Goal: Information Seeking & Learning: Compare options

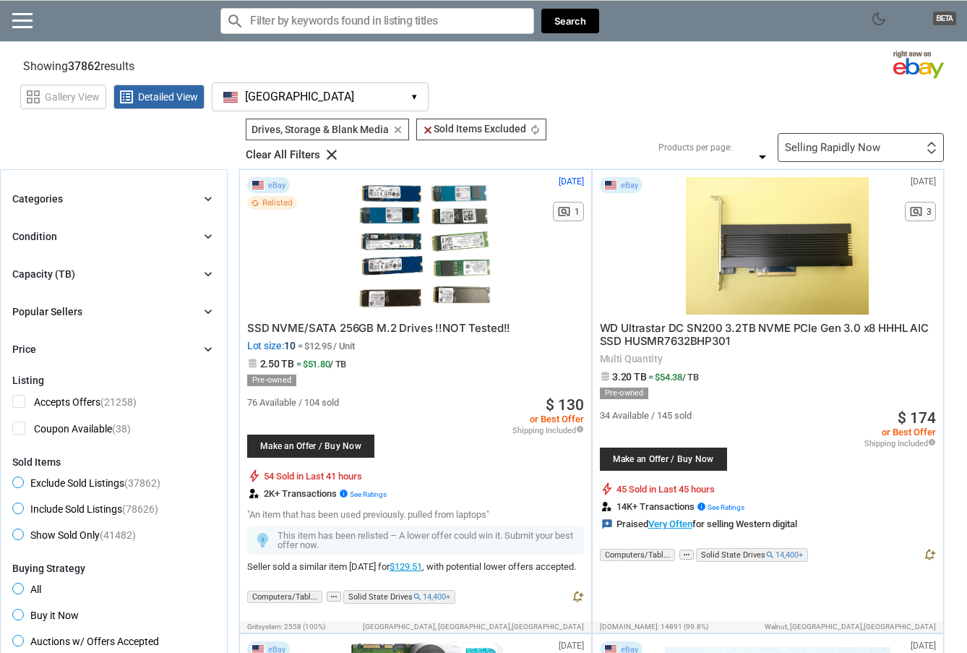
click at [205, 272] on icon "chevron_right" at bounding box center [208, 274] width 14 height 14
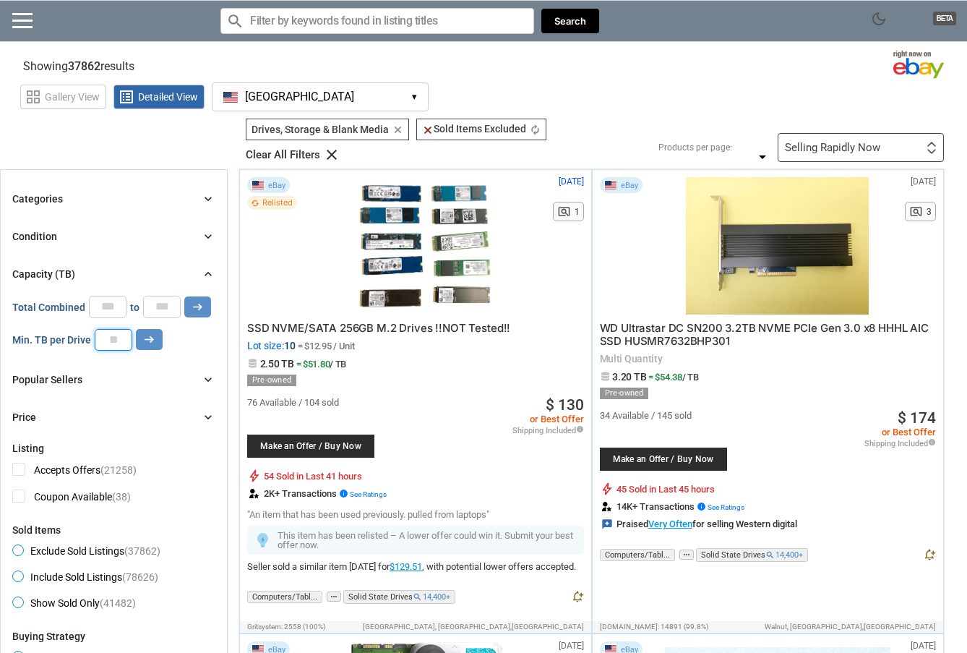
click at [115, 339] on input "number" at bounding box center [114, 340] width 38 height 22
type input "**"
click at [207, 233] on icon "chevron_right" at bounding box center [208, 236] width 14 height 14
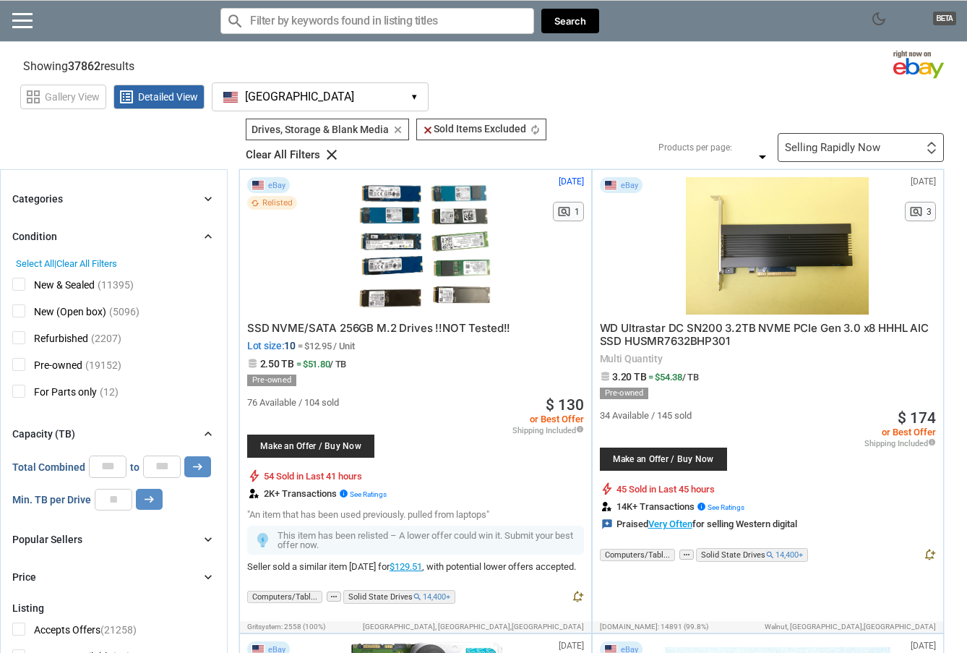
click at [20, 283] on span "New & Sealed" at bounding box center [53, 287] width 82 height 18
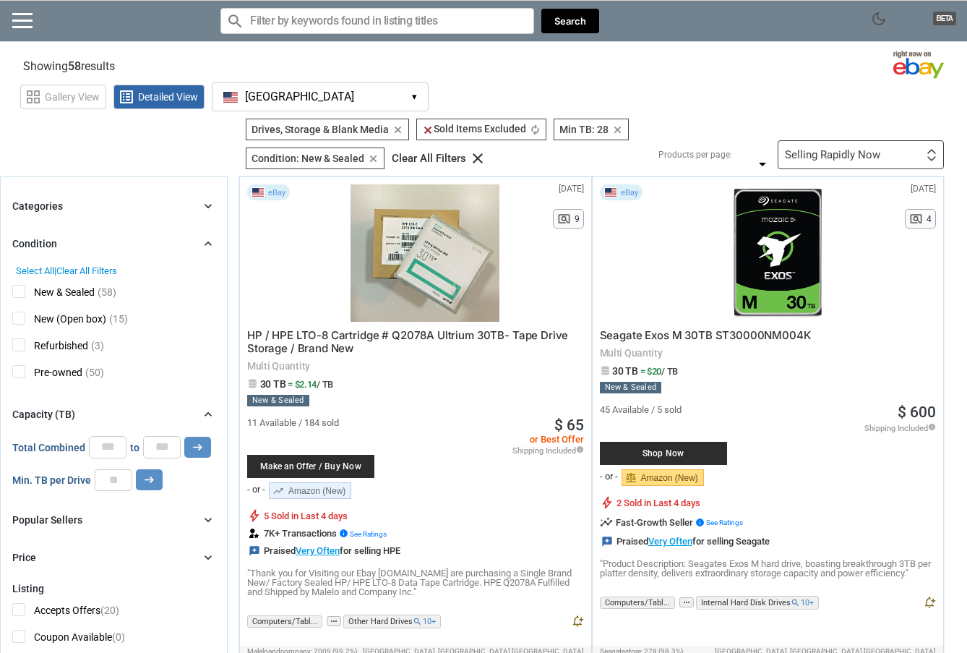
click at [823, 153] on div "Selling Rapidly Now" at bounding box center [832, 155] width 95 height 11
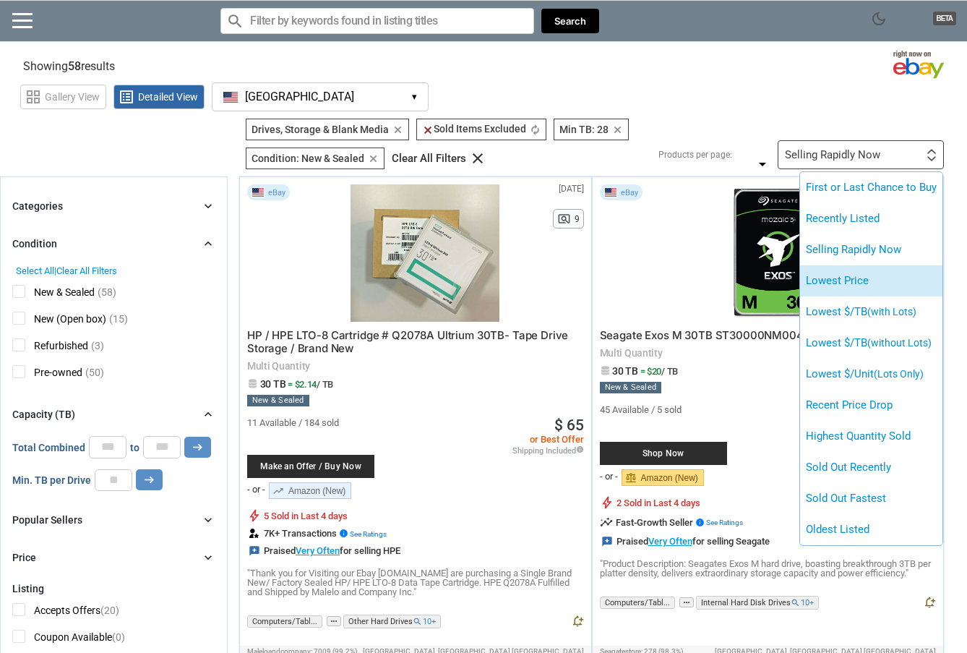
click at [852, 283] on li "Lowest Price" at bounding box center [871, 280] width 142 height 31
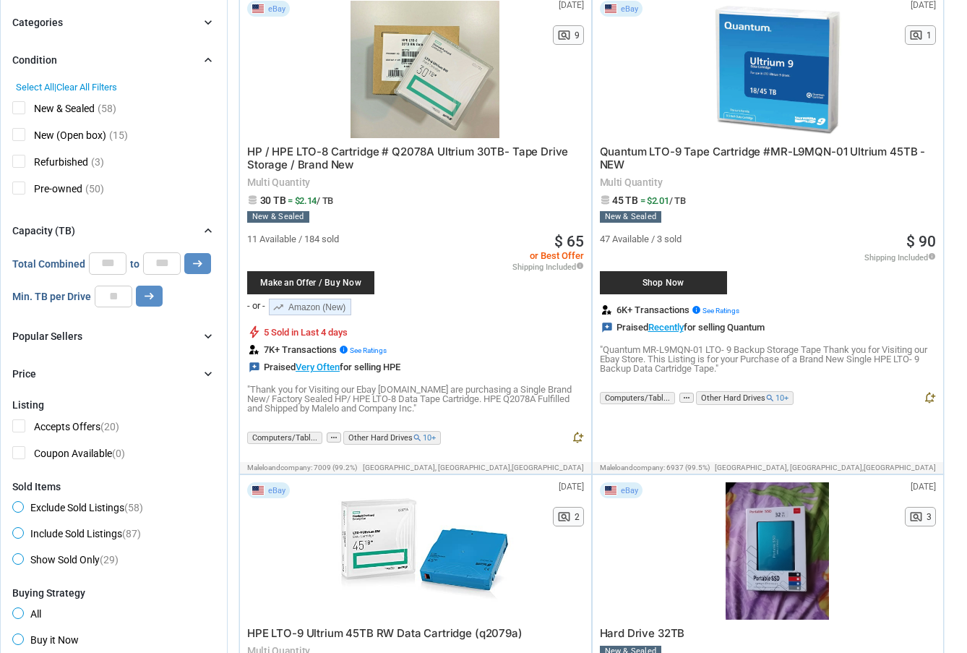
scroll to position [229, 0]
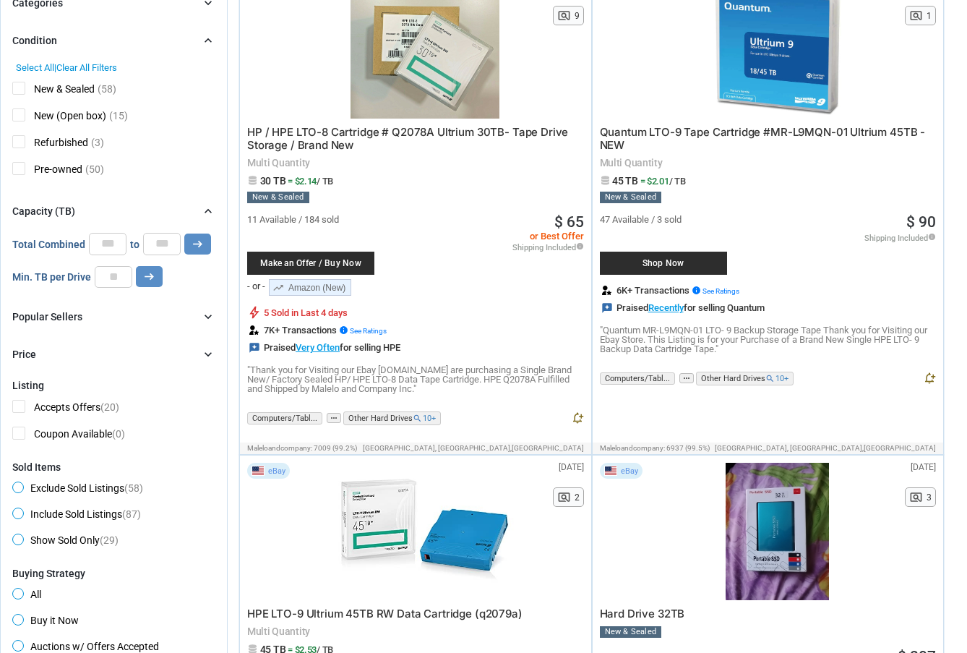
click at [210, 317] on icon "chevron_right" at bounding box center [208, 316] width 14 height 14
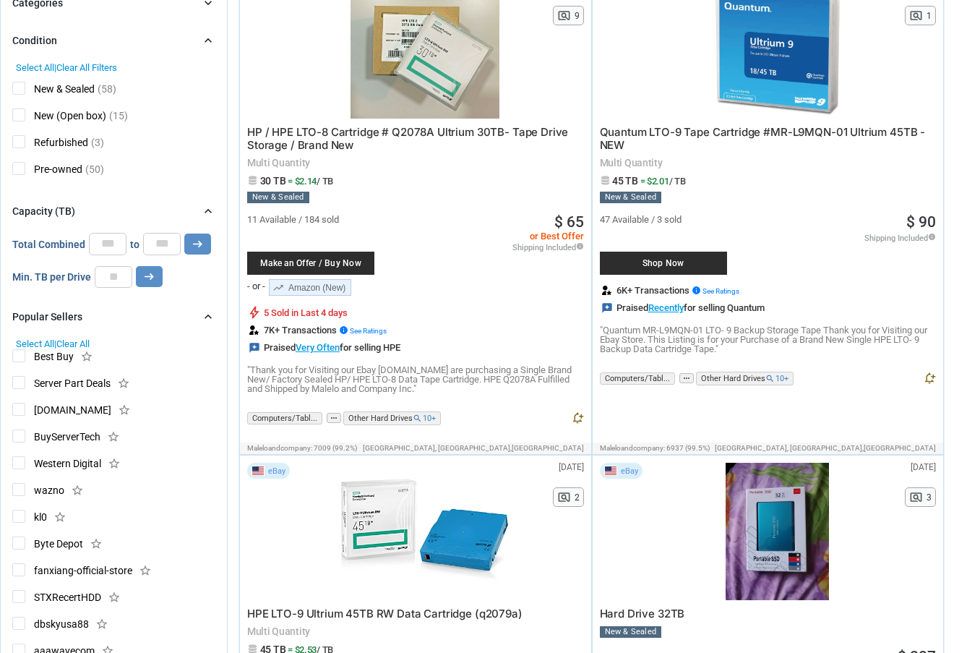
scroll to position [76, 0]
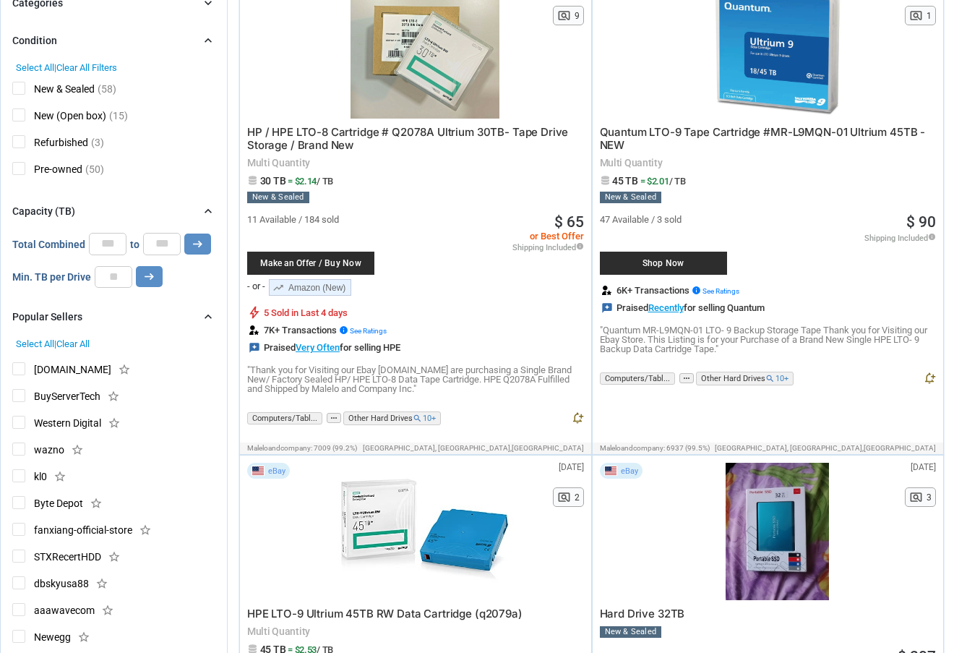
click at [209, 317] on icon "chevron_right" at bounding box center [208, 316] width 14 height 14
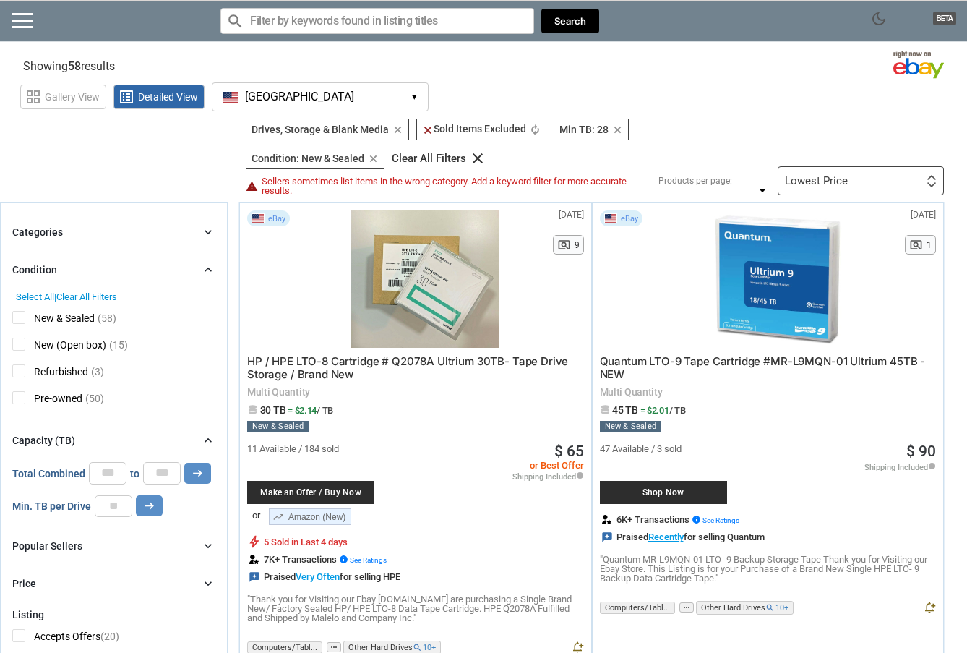
scroll to position [0, 0]
click at [209, 229] on icon "chevron_right" at bounding box center [208, 232] width 14 height 14
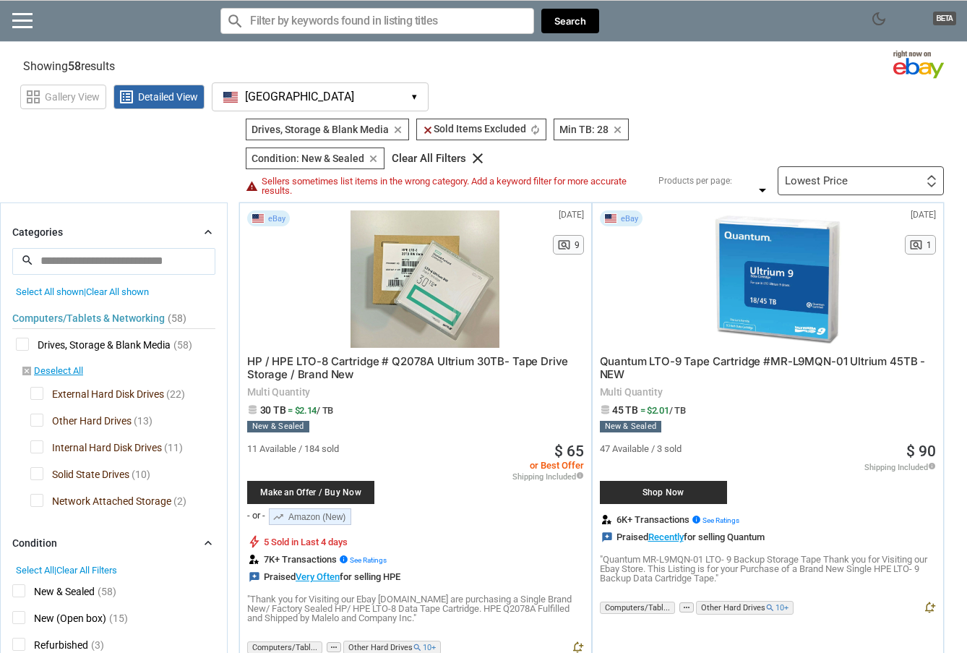
click at [33, 421] on span "Other Hard Drives" at bounding box center [80, 422] width 101 height 18
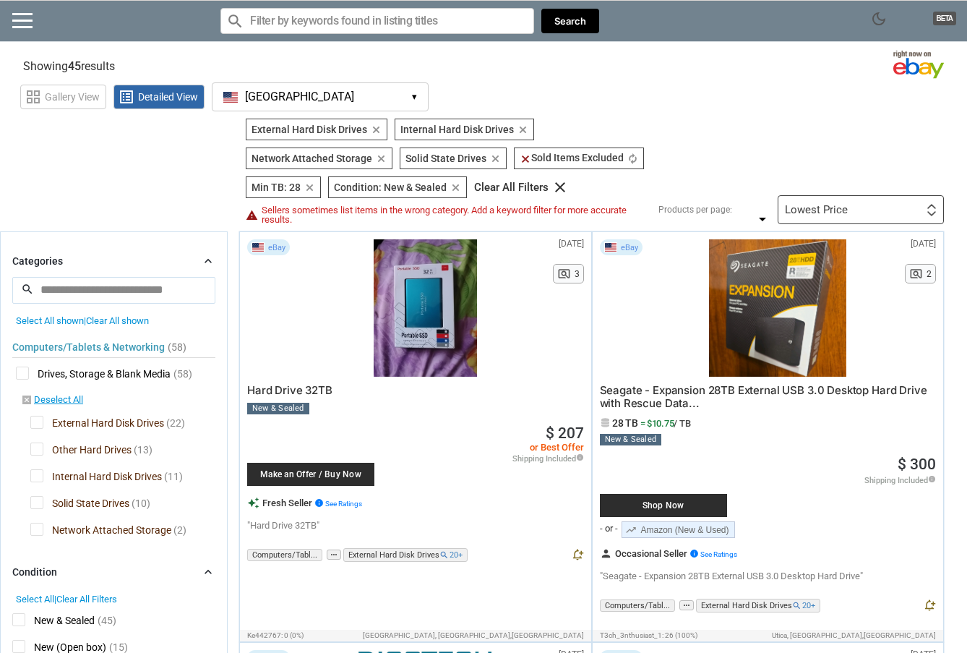
click at [37, 420] on span "External Hard Disk Drives" at bounding box center [97, 425] width 134 height 18
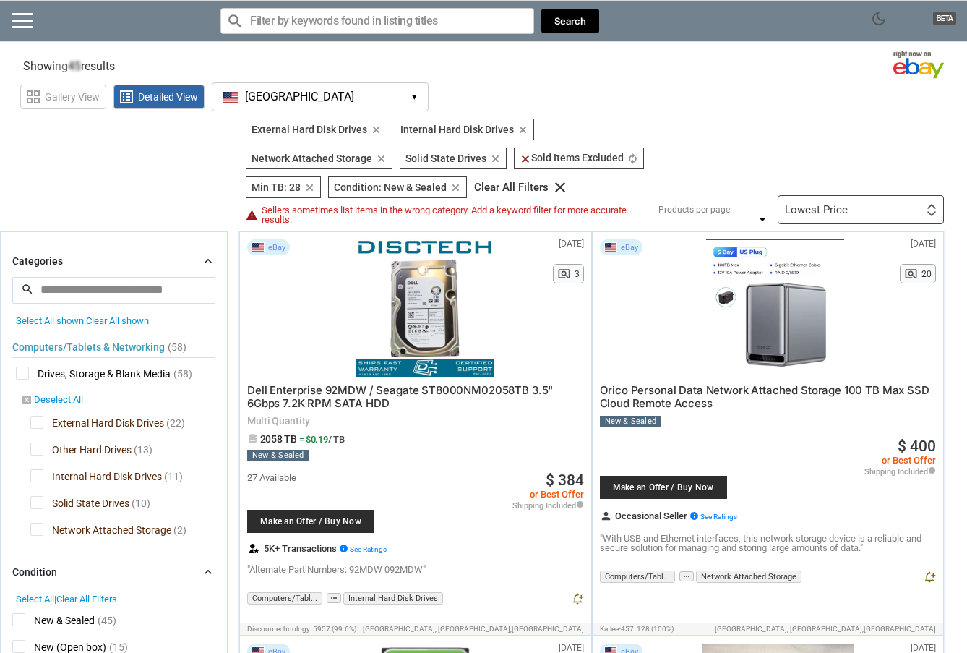
click at [35, 501] on span "Solid State Drives" at bounding box center [79, 505] width 99 height 18
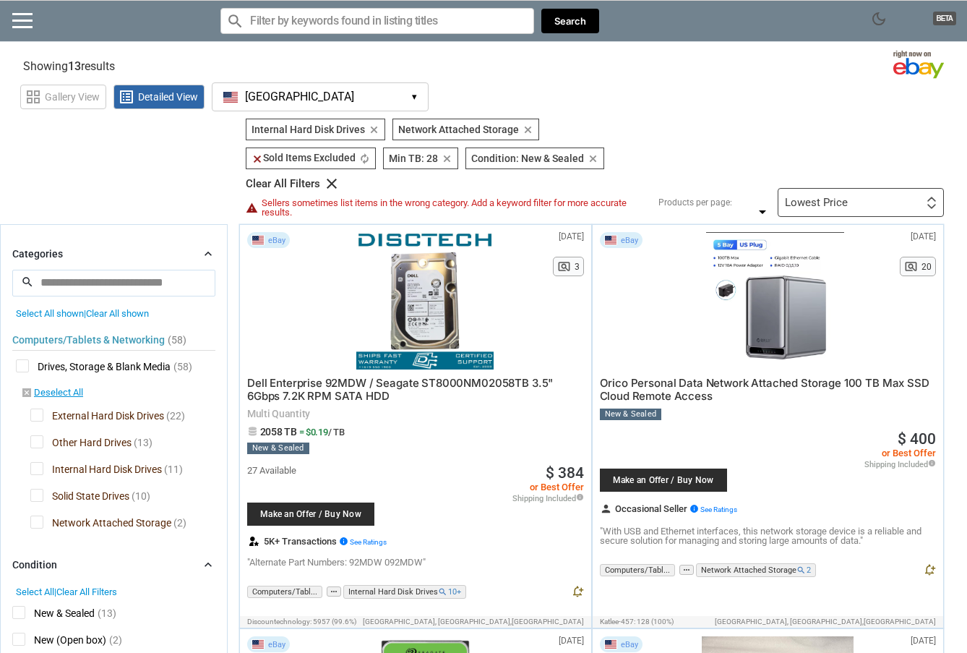
click at [38, 525] on span "Network Attached Storage" at bounding box center [100, 524] width 141 height 18
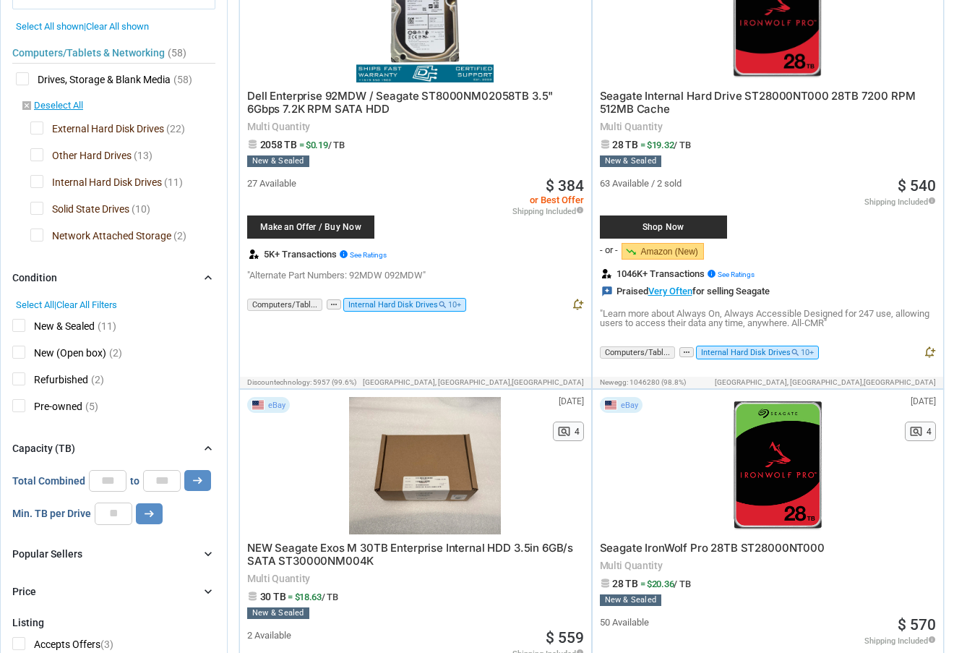
scroll to position [282, 0]
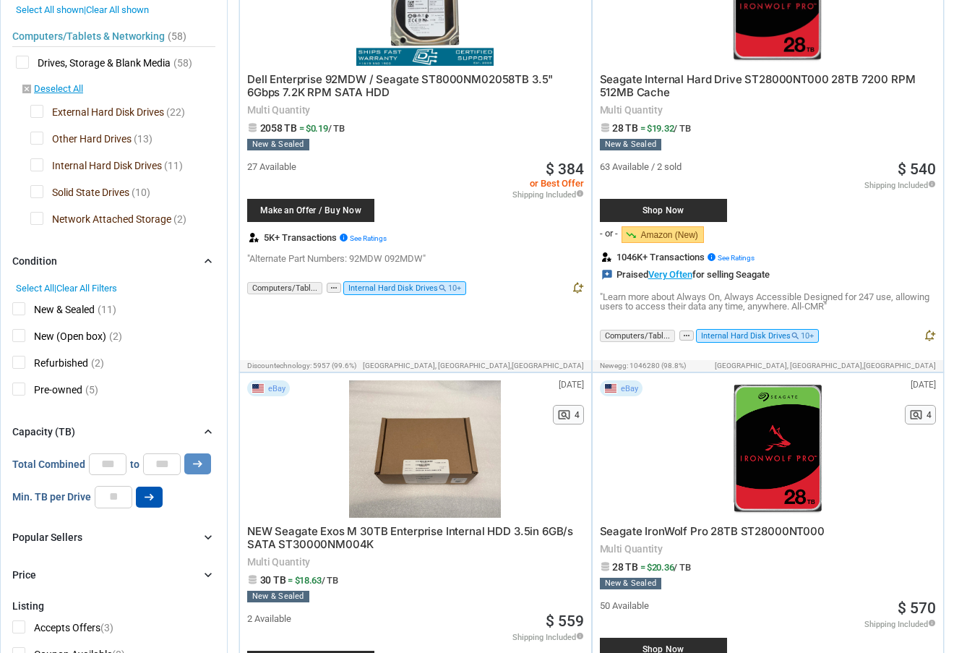
click at [148, 501] on icon "arrow_right_alt" at bounding box center [149, 497] width 14 height 14
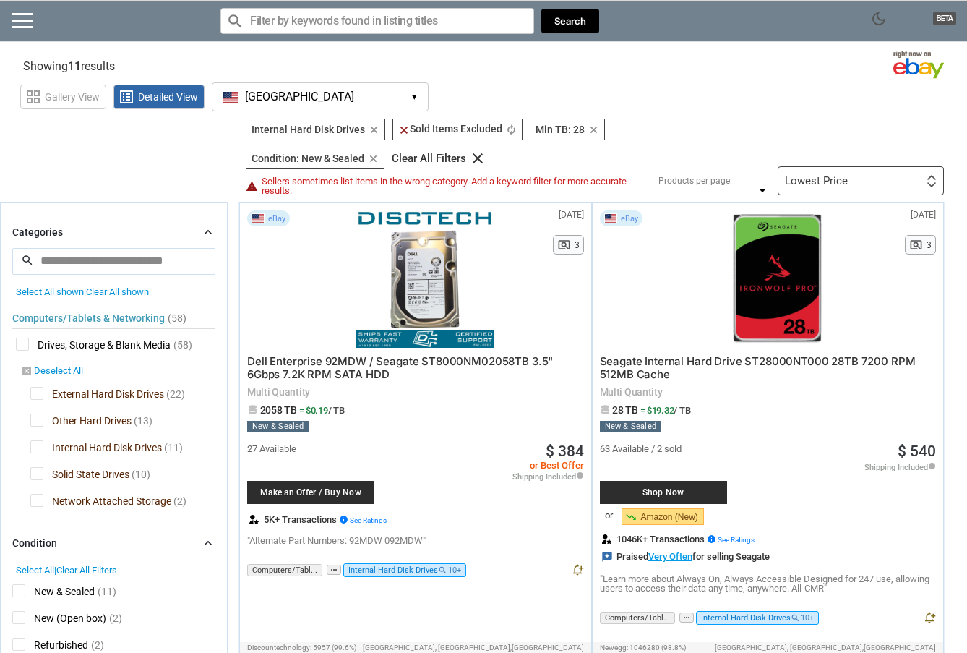
scroll to position [0, 0]
click at [109, 256] on input "search" at bounding box center [113, 261] width 203 height 26
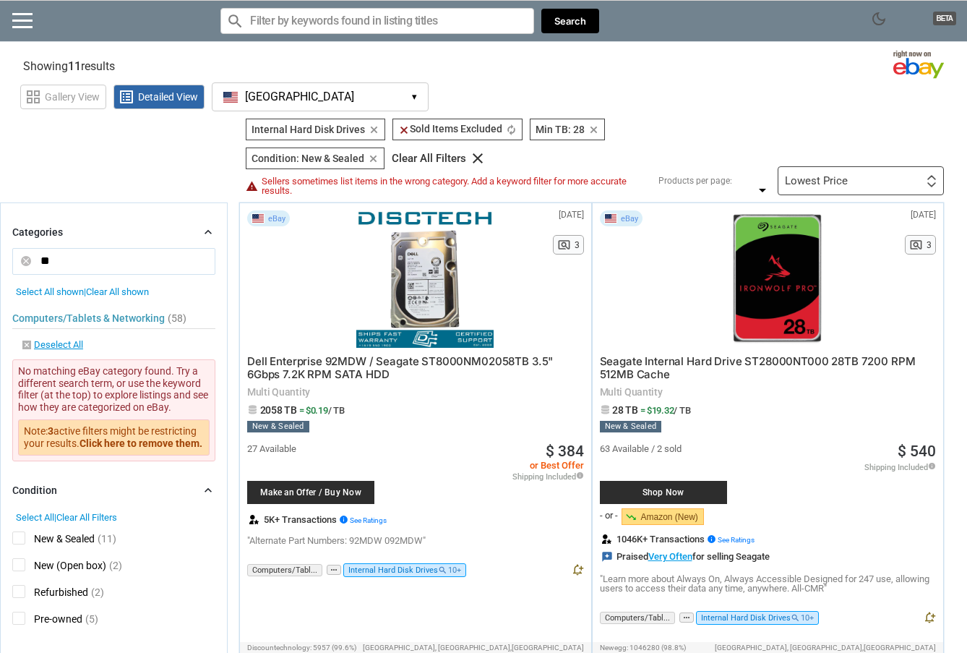
type input "*"
type input "**********"
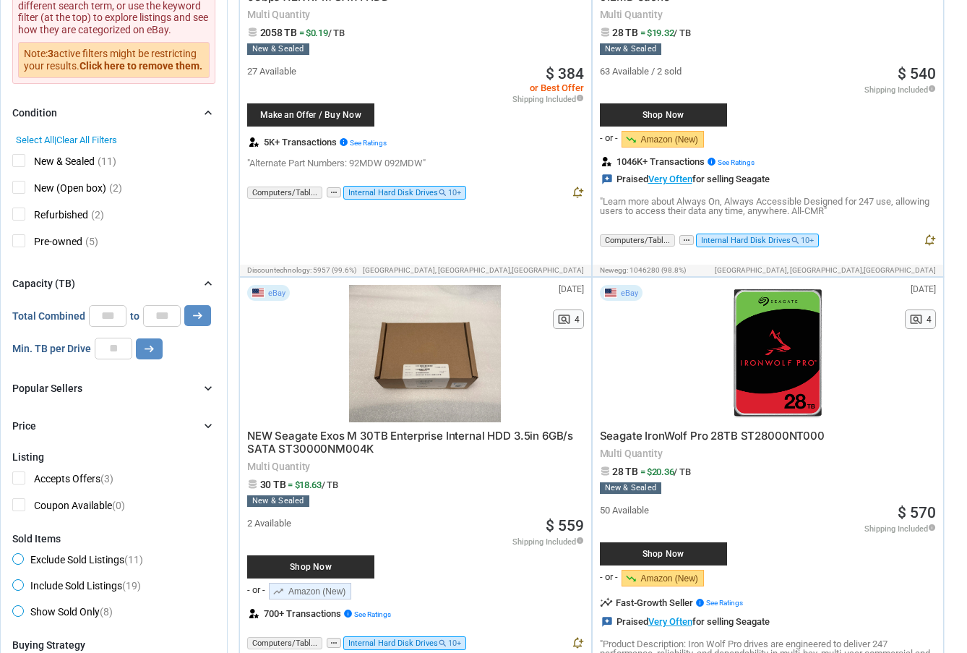
scroll to position [393, 0]
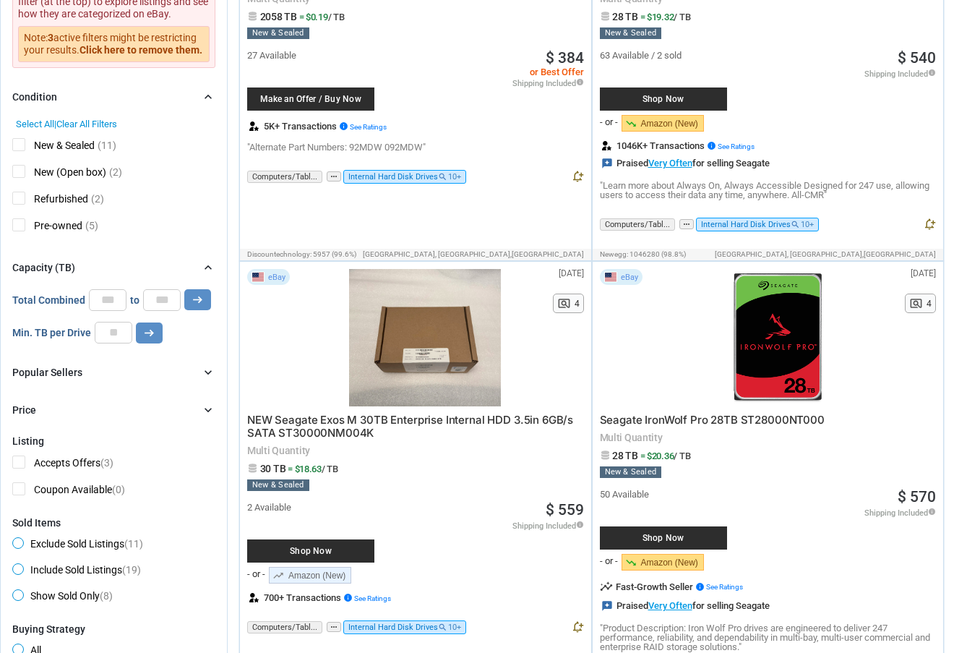
click at [207, 409] on icon "chevron_right" at bounding box center [208, 410] width 14 height 14
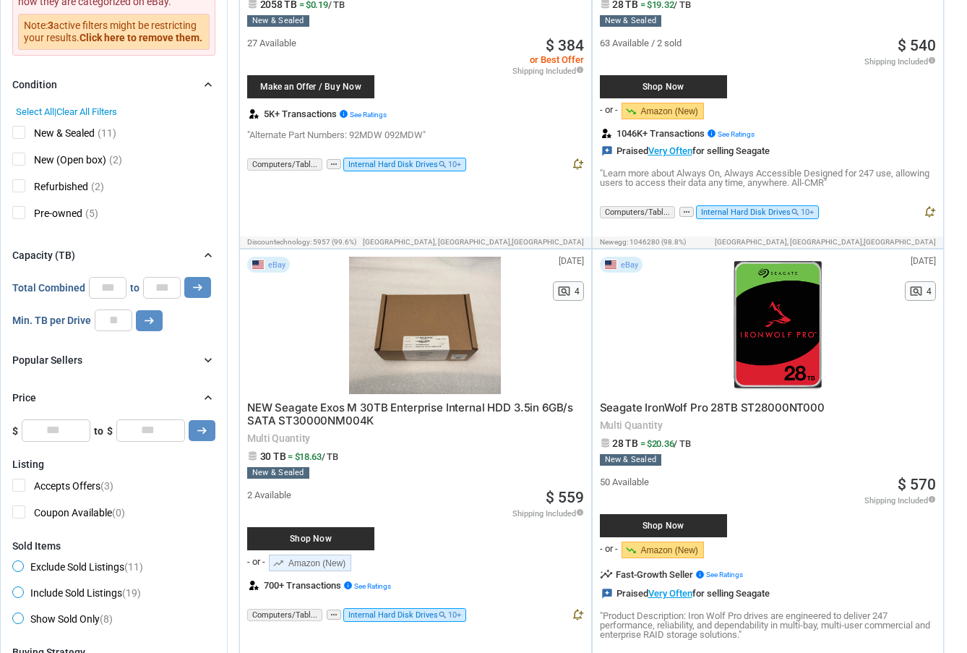
scroll to position [403, 0]
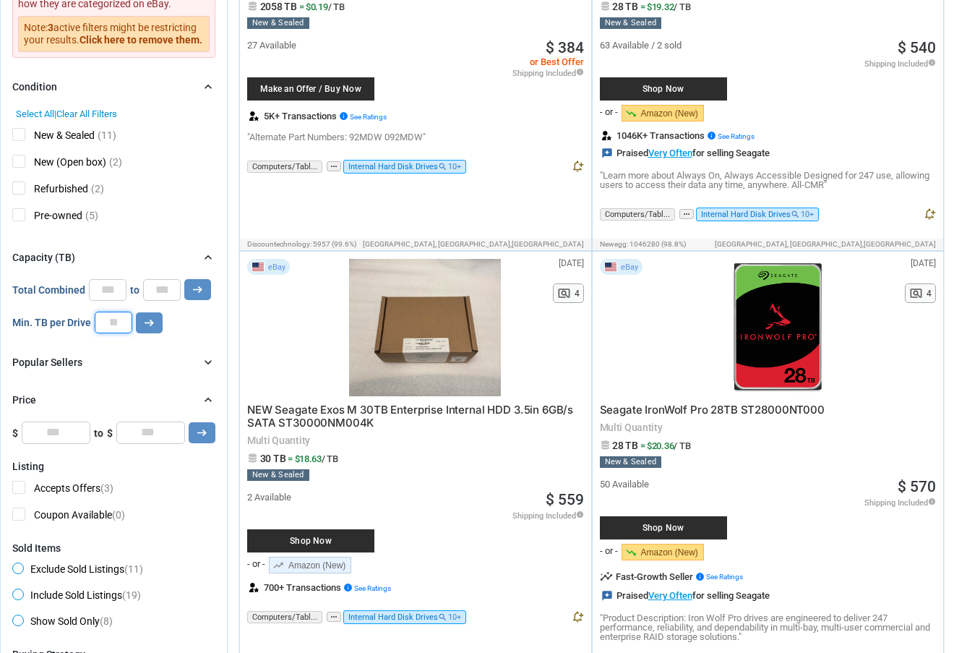
drag, startPoint x: 125, startPoint y: 319, endPoint x: 48, endPoint y: 306, distance: 77.8
click at [48, 306] on div "0 0 0 0 0 *** Total Combined * to * arrow_right_alt Min. TB per Drive ** arrow_…" at bounding box center [113, 306] width 203 height 55
type input "**"
click at [195, 285] on button "arrow_right_alt" at bounding box center [197, 289] width 27 height 21
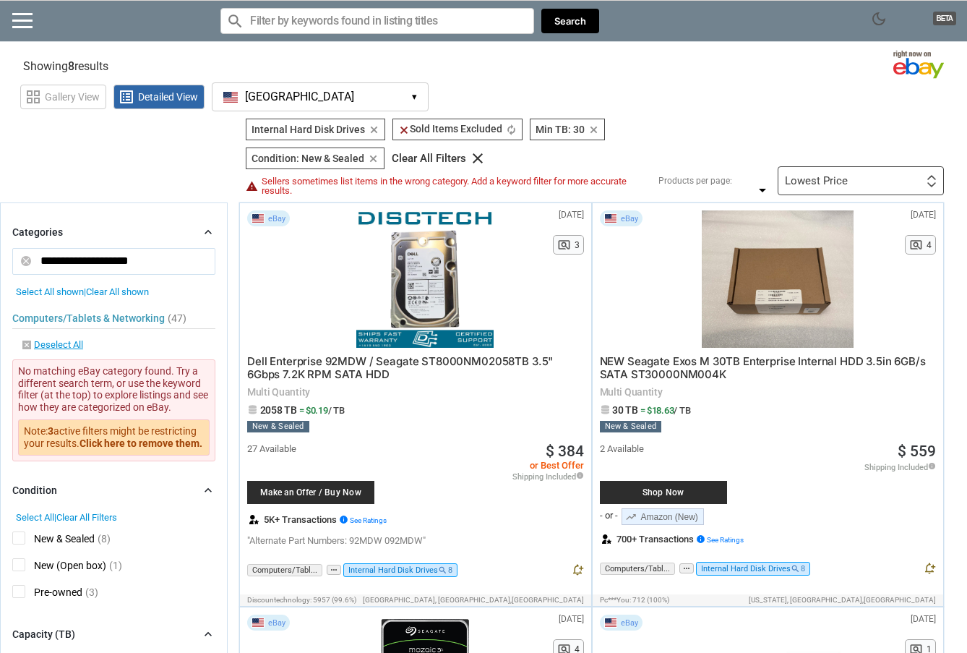
scroll to position [403, 0]
